Goal: Information Seeking & Learning: Check status

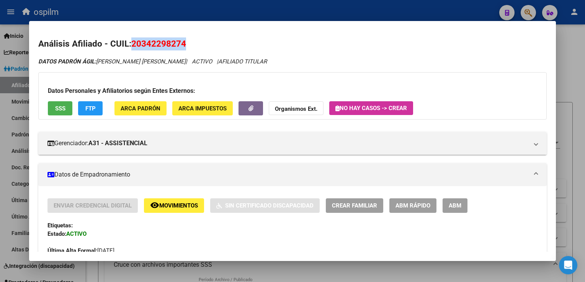
scroll to position [540, 0]
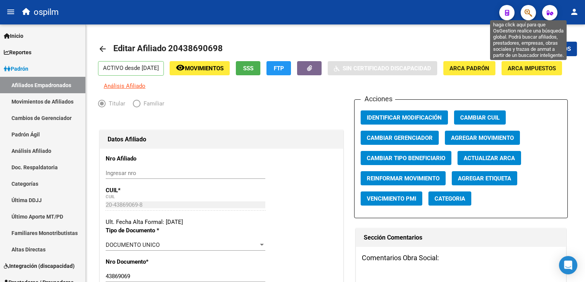
click at [525, 10] on icon "button" at bounding box center [528, 12] width 8 height 9
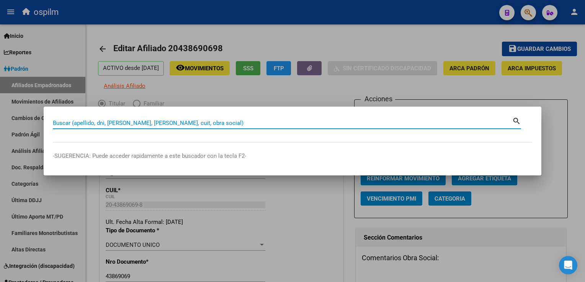
paste input "52181147"
type input "52181147"
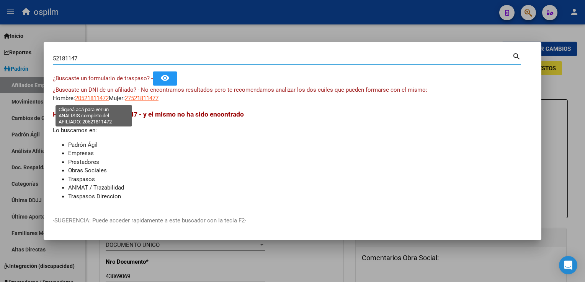
click at [78, 96] on span "20521811472" at bounding box center [92, 98] width 34 height 7
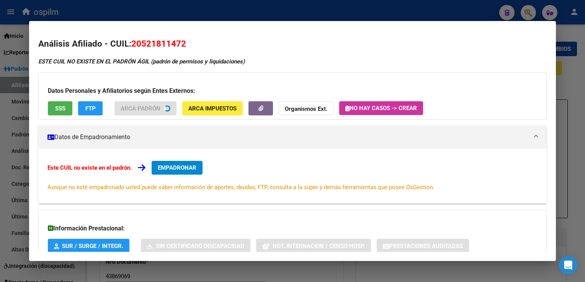
click at [54, 111] on button "SSS" at bounding box center [60, 108] width 24 height 14
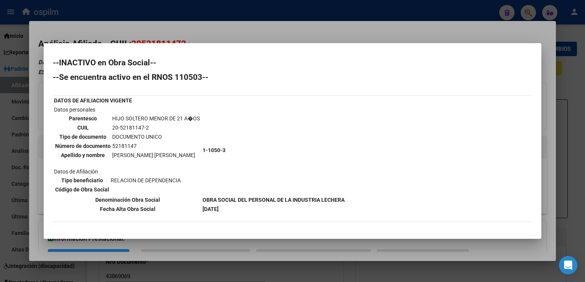
click at [298, 34] on div at bounding box center [292, 141] width 585 height 282
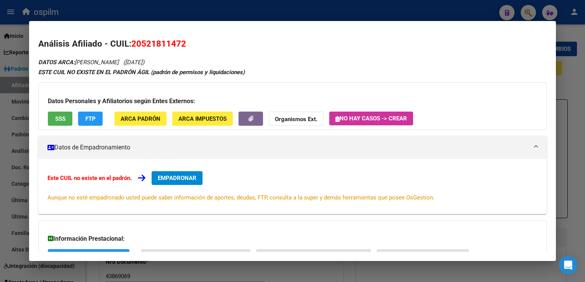
click at [417, 11] on div at bounding box center [292, 141] width 585 height 282
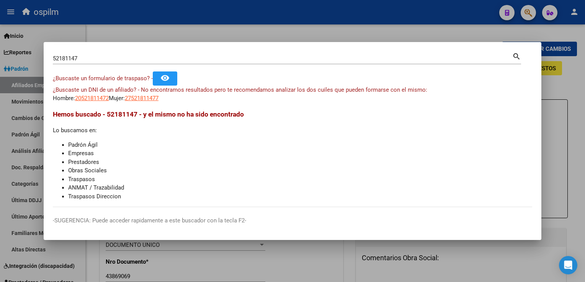
click at [259, 42] on div "52181147 Buscar (apellido, dni, cuil, nro traspaso, cuit, obra social) search ¿…" at bounding box center [292, 141] width 585 height 282
click at [269, 31] on div at bounding box center [292, 141] width 585 height 282
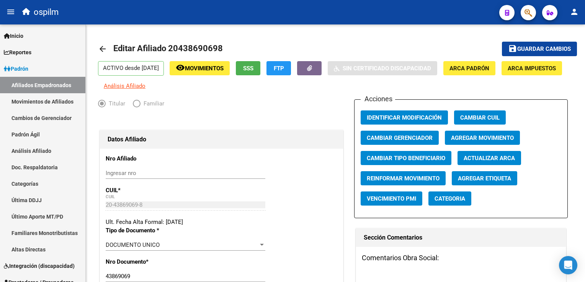
click at [522, 15] on button "button" at bounding box center [527, 12] width 15 height 15
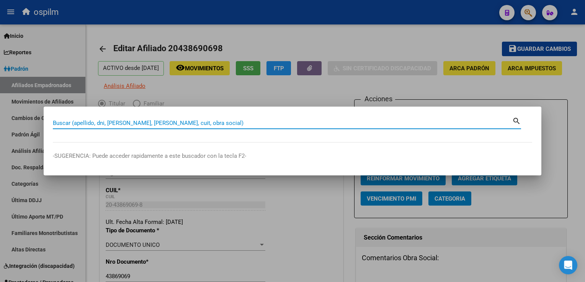
paste input "20422961853"
type input "20422961853"
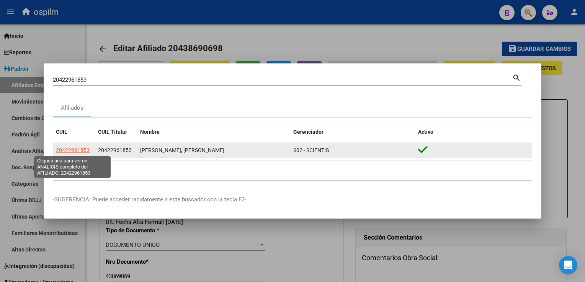
click at [66, 152] on span "20422961853" at bounding box center [73, 150] width 34 height 6
type textarea "20422961853"
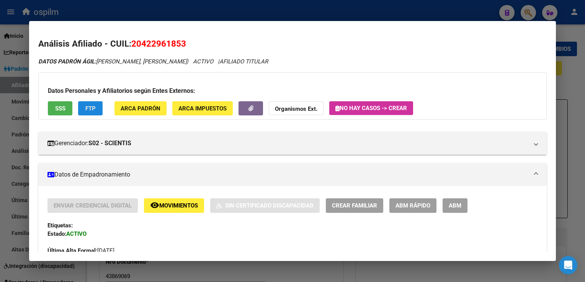
click at [89, 108] on span "FTP" at bounding box center [90, 108] width 10 height 7
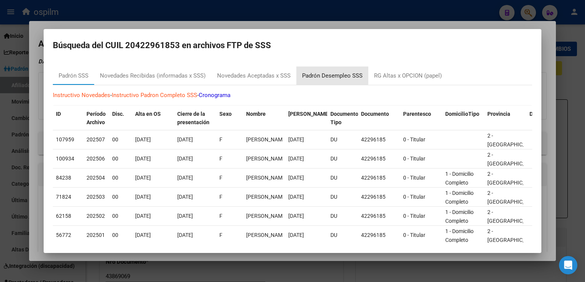
click at [325, 73] on div "Padrón Desempleo SSS" at bounding box center [332, 76] width 60 height 9
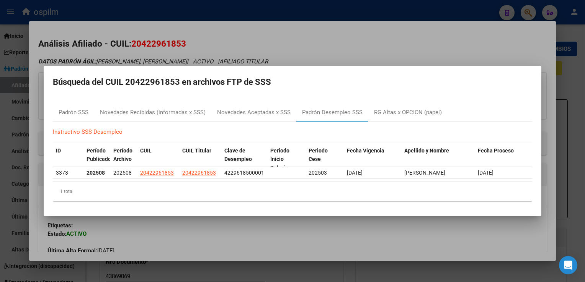
click at [392, 33] on div at bounding box center [292, 141] width 585 height 282
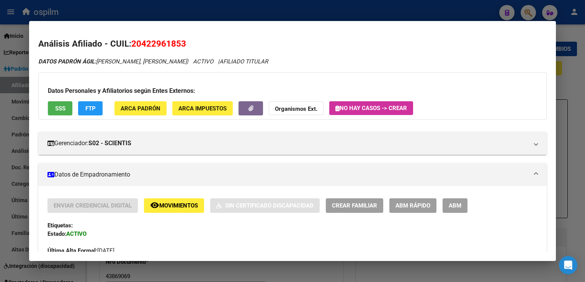
click at [568, 86] on div at bounding box center [292, 141] width 585 height 282
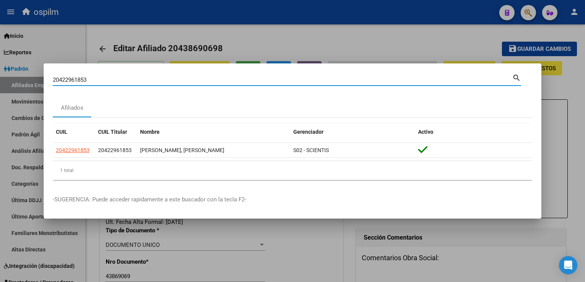
drag, startPoint x: 87, startPoint y: 78, endPoint x: 54, endPoint y: 80, distance: 33.7
click at [54, 80] on input "20422961853" at bounding box center [282, 80] width 459 height 7
paste input "20414635564"
type input "20414635564"
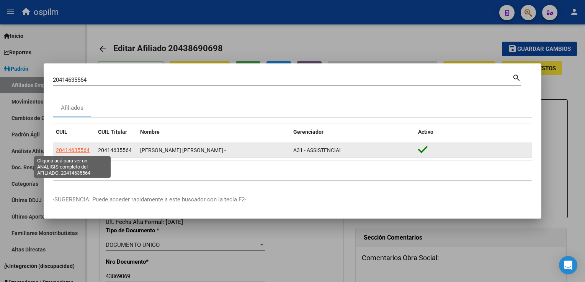
click at [62, 151] on span "20414635564" at bounding box center [73, 150] width 34 height 6
type textarea "20414635564"
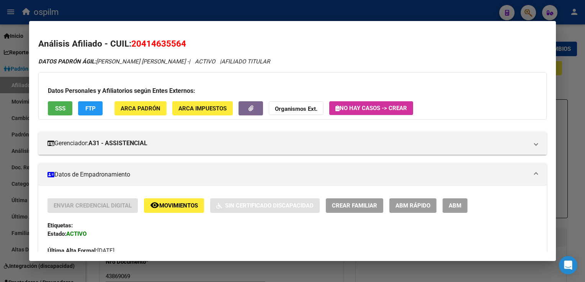
click at [422, 206] on span "ABM Rápido" at bounding box center [412, 206] width 35 height 7
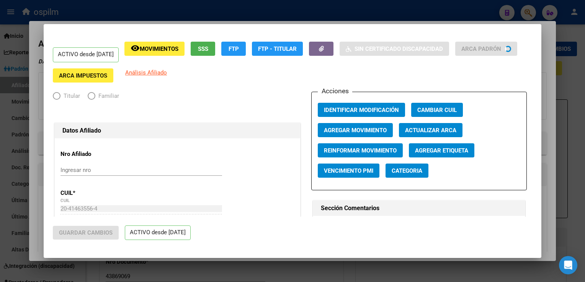
radio input "true"
type input "30-69766781-0"
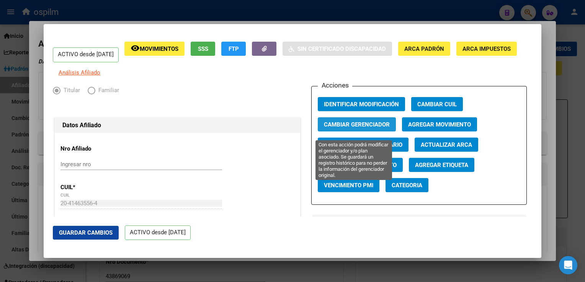
click at [371, 128] on span "Cambiar Gerenciador" at bounding box center [357, 124] width 66 height 7
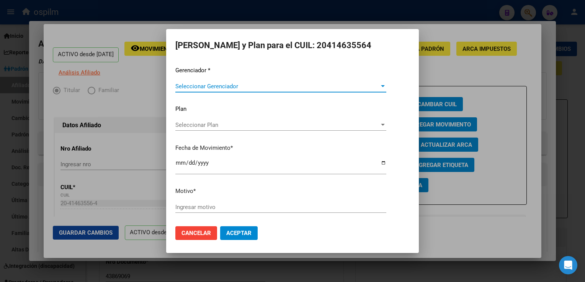
click at [226, 88] on span "Seleccionar Gerenciador" at bounding box center [277, 86] width 204 height 7
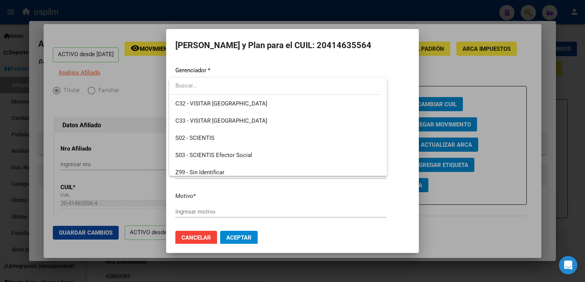
scroll to position [109, 0]
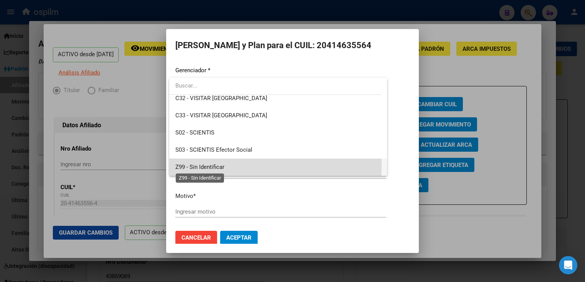
click at [212, 166] on span "Z99 - Sin Identificar" at bounding box center [199, 167] width 49 height 7
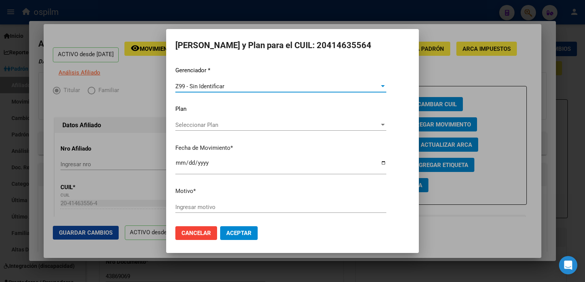
click at [251, 231] on button "Aceptar" at bounding box center [238, 233] width 37 height 14
click at [213, 202] on div "Ingresar motivo" at bounding box center [280, 207] width 211 height 11
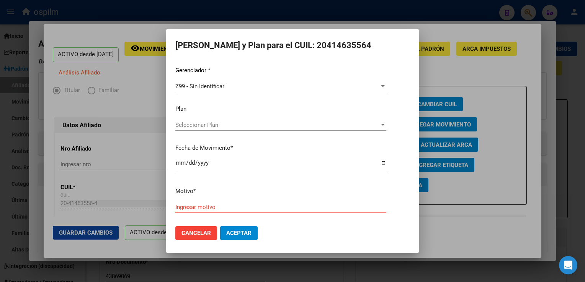
type input "."
type input "*"
click at [241, 240] on button "Aceptar" at bounding box center [238, 233] width 37 height 14
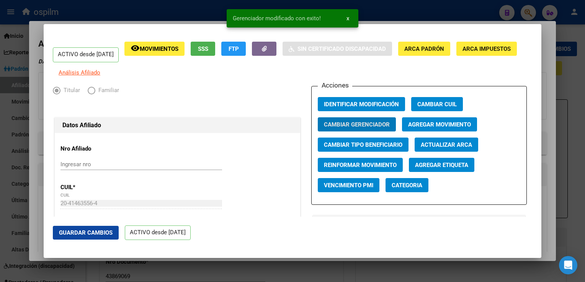
click at [547, 106] on div at bounding box center [292, 141] width 585 height 282
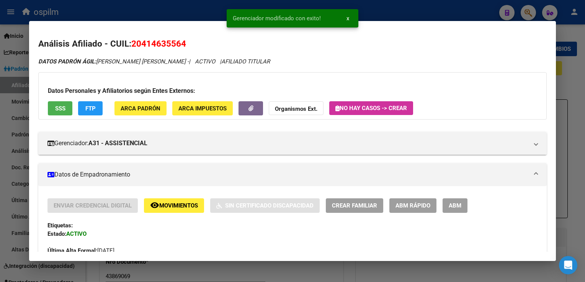
click at [575, 122] on div at bounding box center [292, 141] width 585 height 282
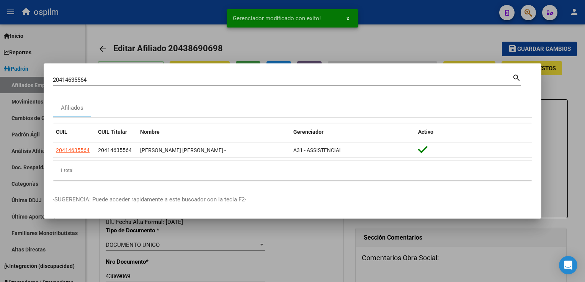
click at [362, 47] on div at bounding box center [292, 141] width 585 height 282
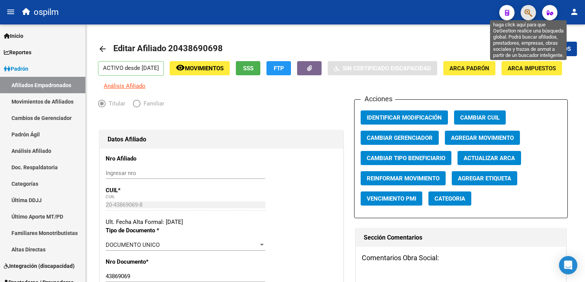
click at [529, 15] on icon "button" at bounding box center [528, 12] width 8 height 9
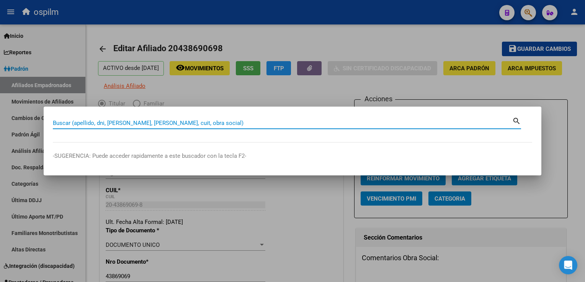
paste input "20422961853"
type input "20422961853"
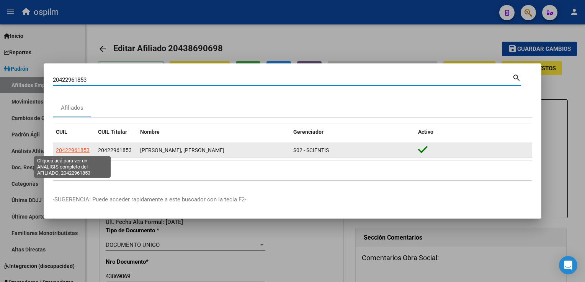
click at [72, 151] on span "20422961853" at bounding box center [73, 150] width 34 height 6
type textarea "20422961853"
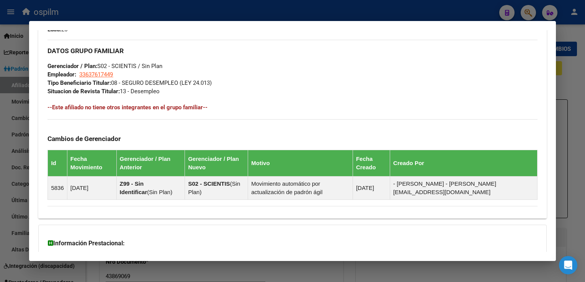
scroll to position [0, 0]
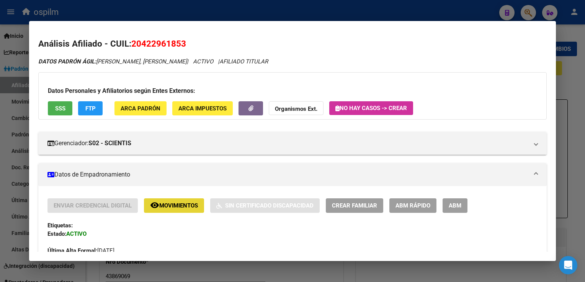
click at [177, 210] on button "remove_red_eye Movimientos" at bounding box center [174, 206] width 60 height 14
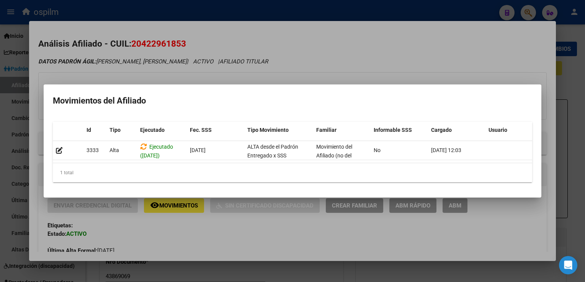
click at [311, 36] on div at bounding box center [292, 141] width 585 height 282
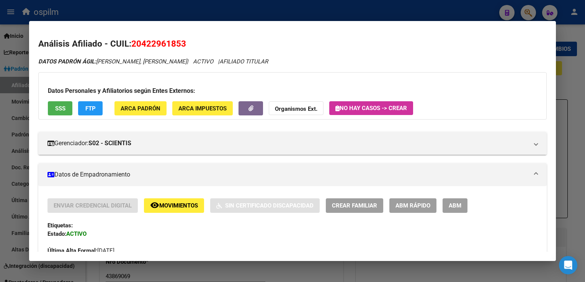
click at [92, 108] on span "FTP" at bounding box center [90, 108] width 10 height 7
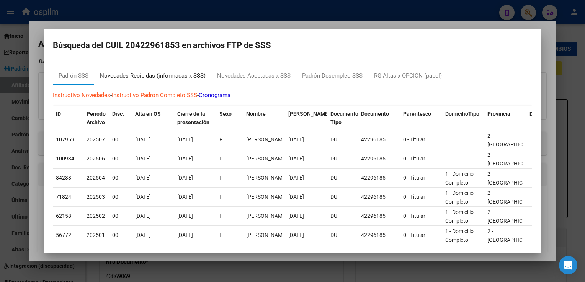
click at [122, 77] on div "Novedades Recibidas (informadas x SSS)" at bounding box center [153, 76] width 106 height 9
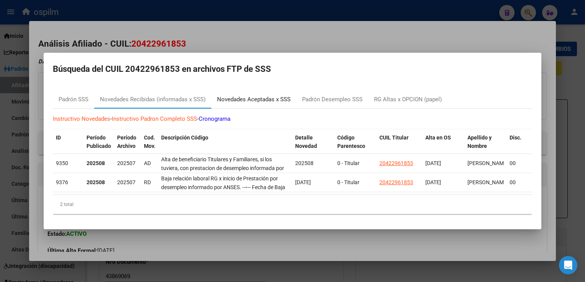
click at [243, 97] on div "Novedades Aceptadas x SSS" at bounding box center [253, 99] width 73 height 9
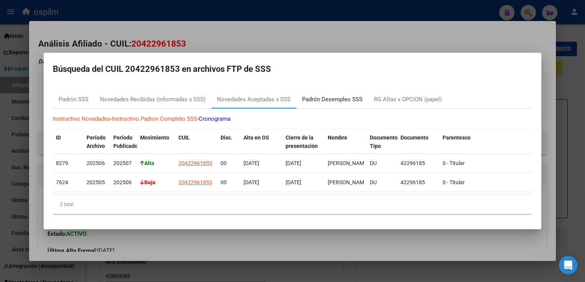
click at [340, 102] on div "Padrón Desempleo SSS" at bounding box center [332, 99] width 72 height 18
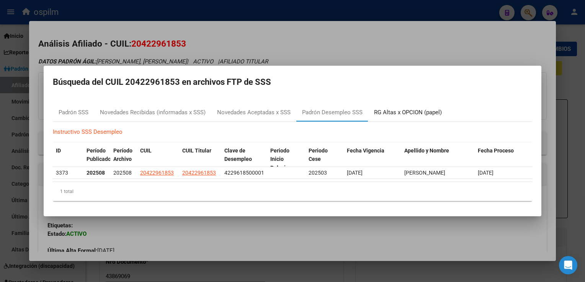
click at [381, 113] on div "RG Altas x OPCION (papel)" at bounding box center [408, 112] width 68 height 9
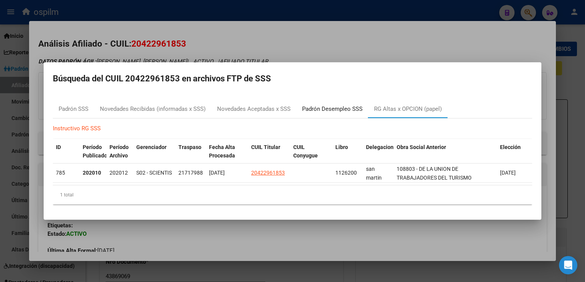
click at [330, 109] on div "Padrón Desempleo SSS" at bounding box center [332, 109] width 60 height 9
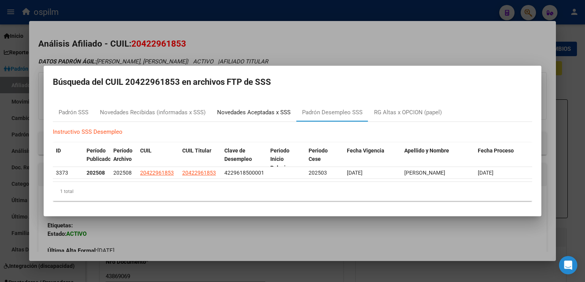
click at [221, 112] on div "Novedades Aceptadas x SSS" at bounding box center [253, 112] width 73 height 9
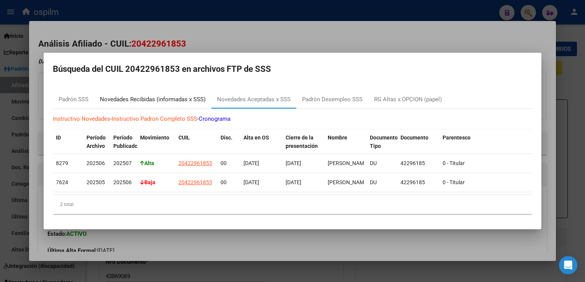
click at [162, 102] on div "Novedades Recibidas (informadas x SSS)" at bounding box center [152, 99] width 117 height 18
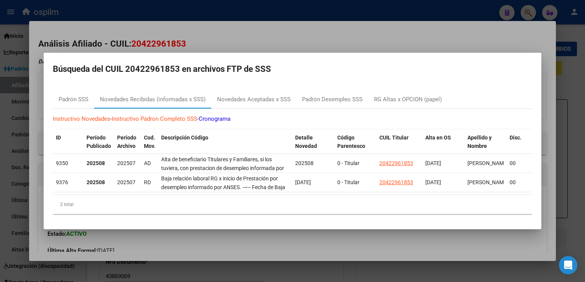
click at [236, 32] on div at bounding box center [292, 141] width 585 height 282
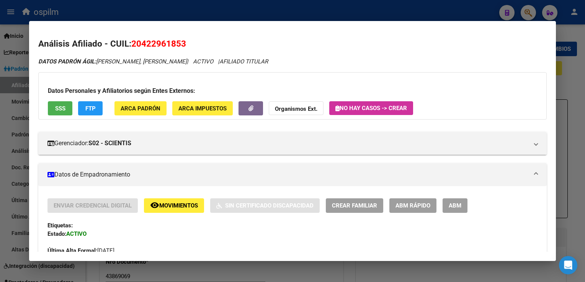
click at [59, 110] on span "SSS" at bounding box center [60, 108] width 10 height 7
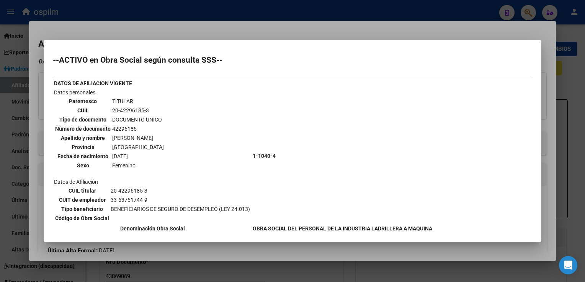
scroll to position [84, 0]
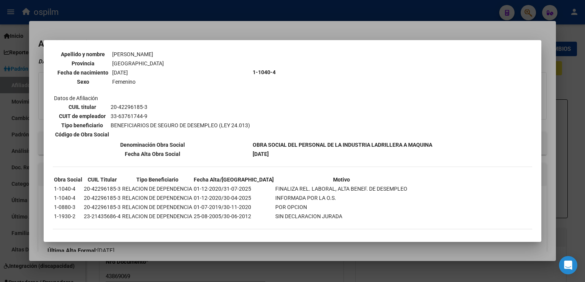
click at [279, 36] on div at bounding box center [292, 141] width 585 height 282
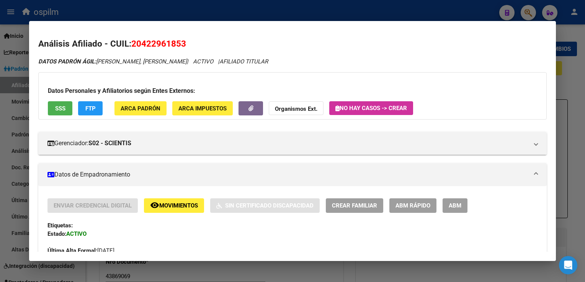
click at [279, 5] on div at bounding box center [292, 141] width 585 height 282
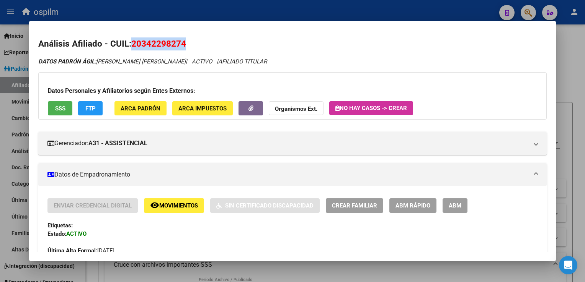
scroll to position [540, 0]
click at [575, 117] on div at bounding box center [292, 141] width 585 height 282
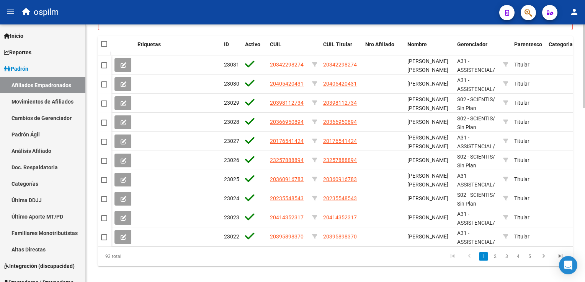
scroll to position [529, 0]
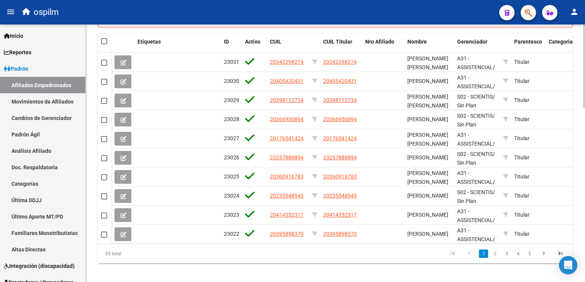
click at [584, 207] on html "menu ospilm person Firma Express Inicio Calendario SSS Instructivos Contacto OS…" at bounding box center [292, 141] width 585 height 282
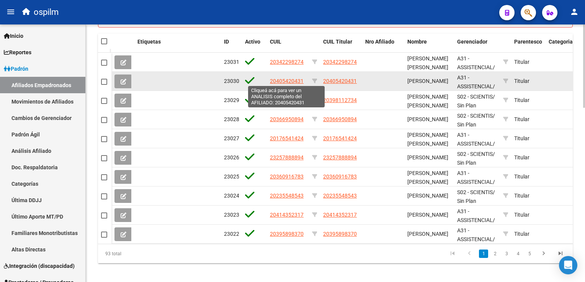
click at [292, 79] on span "20405420431" at bounding box center [287, 81] width 34 height 6
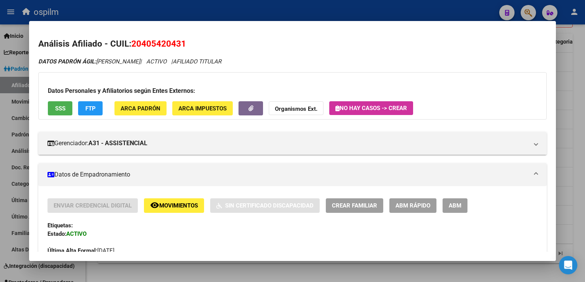
drag, startPoint x: 191, startPoint y: 44, endPoint x: 131, endPoint y: 45, distance: 60.5
click at [131, 45] on h2 "Análisis Afiliado - CUIL: 20405420431" at bounding box center [292, 43] width 508 height 13
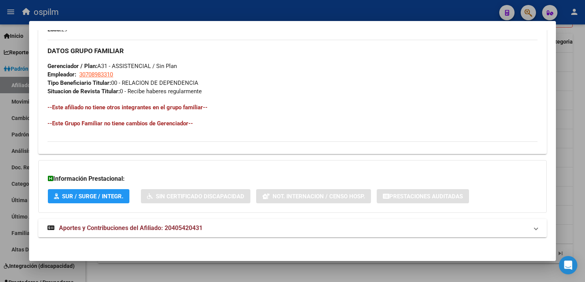
scroll to position [0, 0]
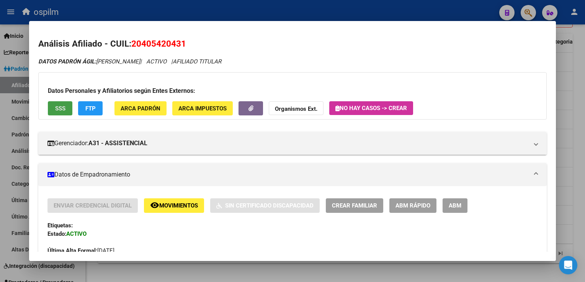
click at [58, 106] on span "SSS" at bounding box center [60, 108] width 10 height 7
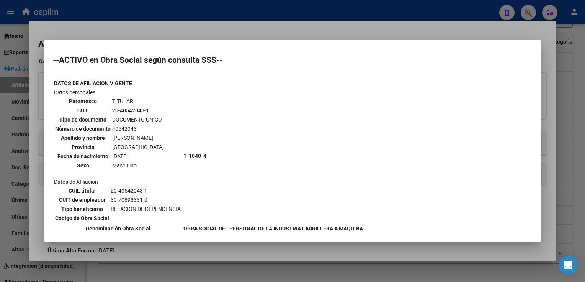
scroll to position [163, 0]
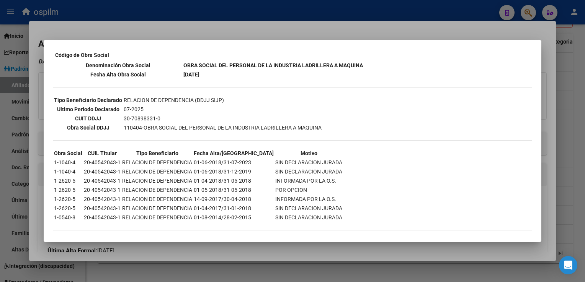
click at [257, 30] on div at bounding box center [292, 141] width 585 height 282
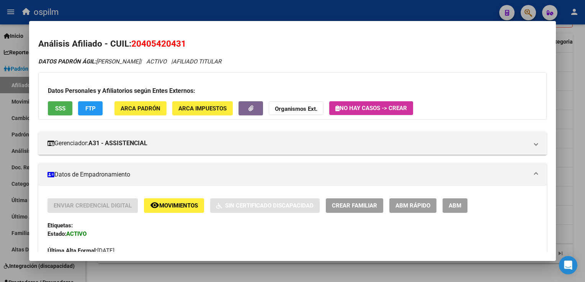
click at [575, 98] on div at bounding box center [292, 141] width 585 height 282
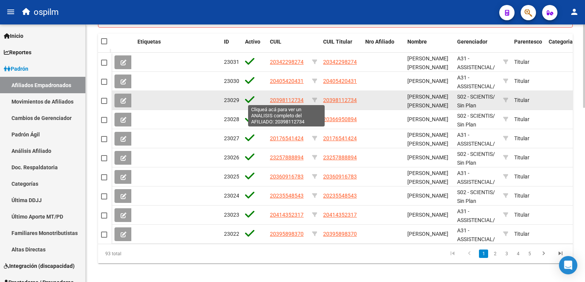
click at [294, 99] on span "20398112734" at bounding box center [287, 100] width 34 height 6
type textarea "20398112734"
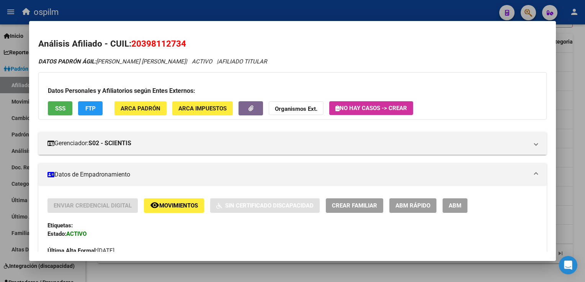
click at [154, 201] on mat-icon "remove_red_eye" at bounding box center [154, 205] width 9 height 9
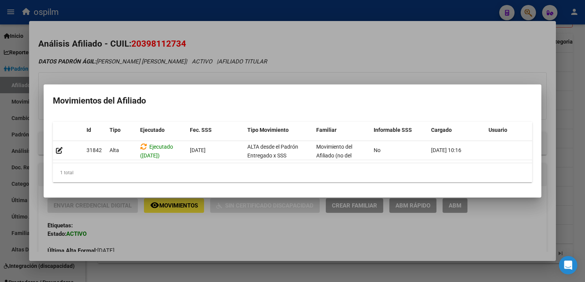
click at [295, 51] on div at bounding box center [292, 141] width 585 height 282
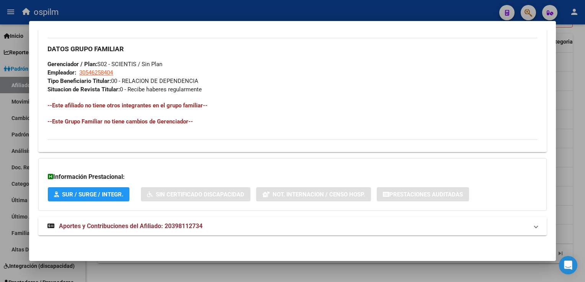
scroll to position [0, 0]
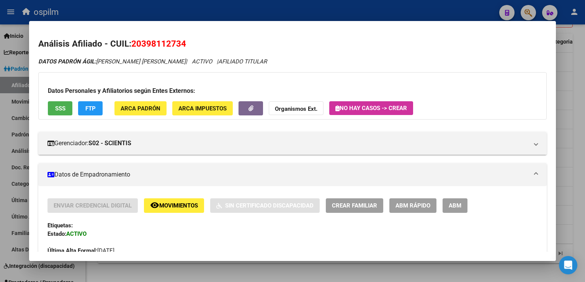
drag, startPoint x: 186, startPoint y: 43, endPoint x: 132, endPoint y: 44, distance: 54.7
click at [132, 44] on h2 "Análisis Afiliado - CUIL: 20398112734" at bounding box center [292, 43] width 508 height 13
copy span "20398112734"
